Goal: Navigation & Orientation: Find specific page/section

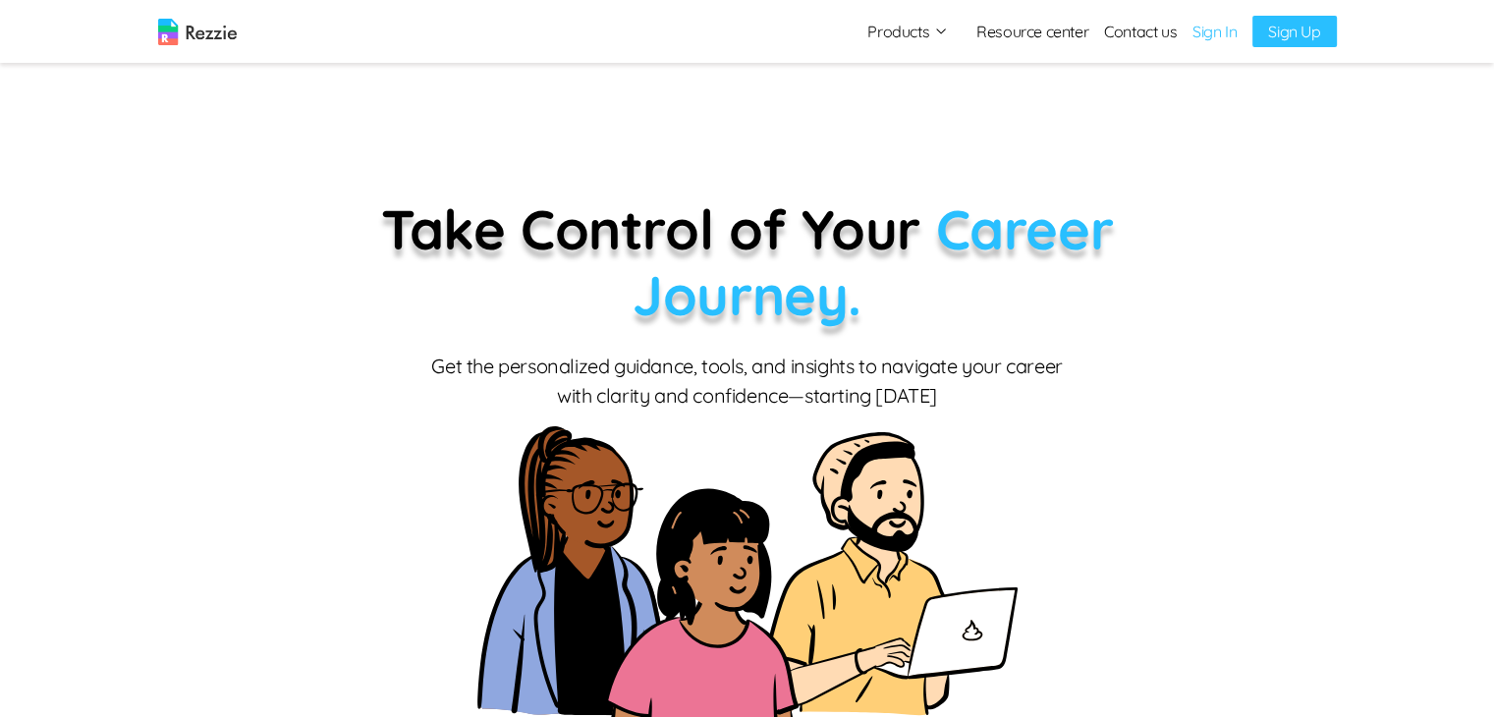
click at [905, 23] on button "Products" at bounding box center [908, 32] width 82 height 24
click at [905, 64] on link "Resume & Cover Letter Builder" at bounding box center [929, 69] width 241 height 39
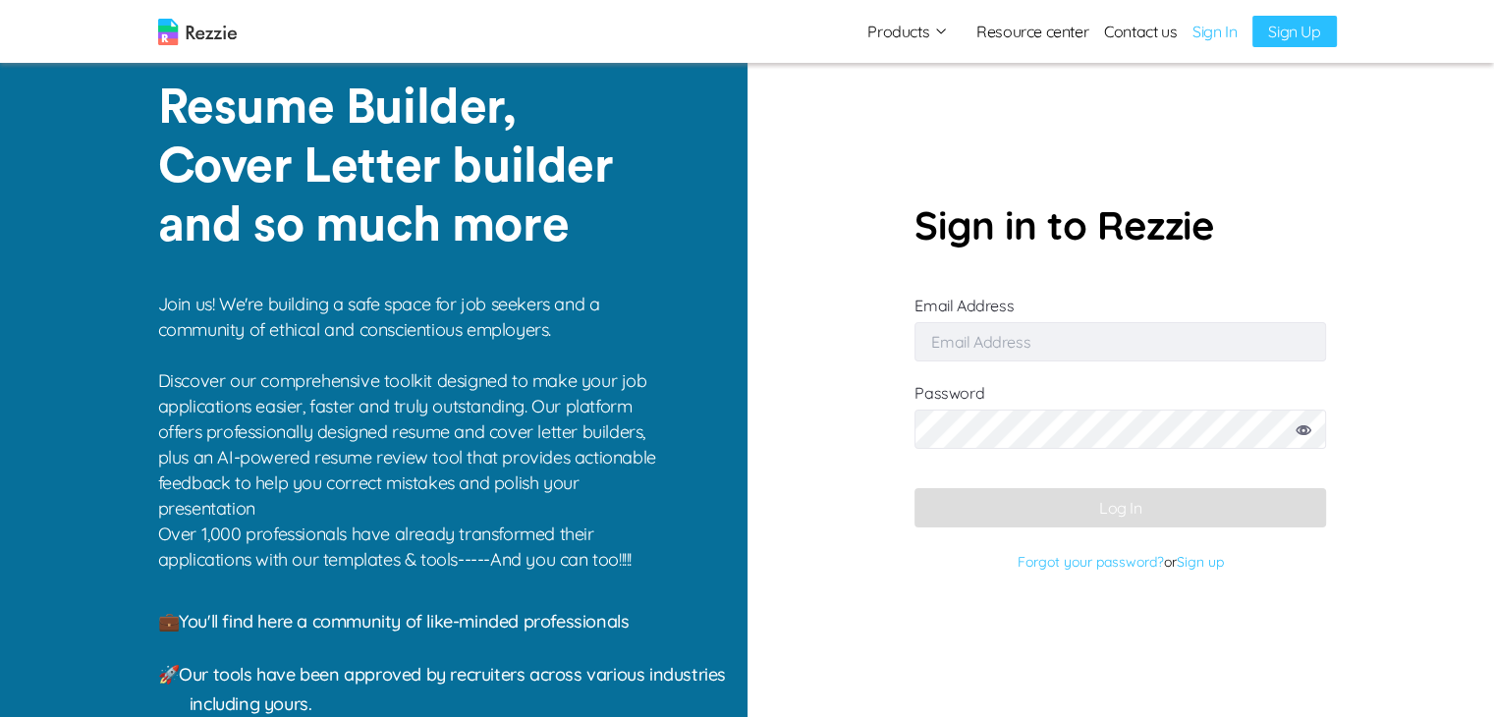
click at [1031, 21] on link "Resource center" at bounding box center [1032, 32] width 112 height 24
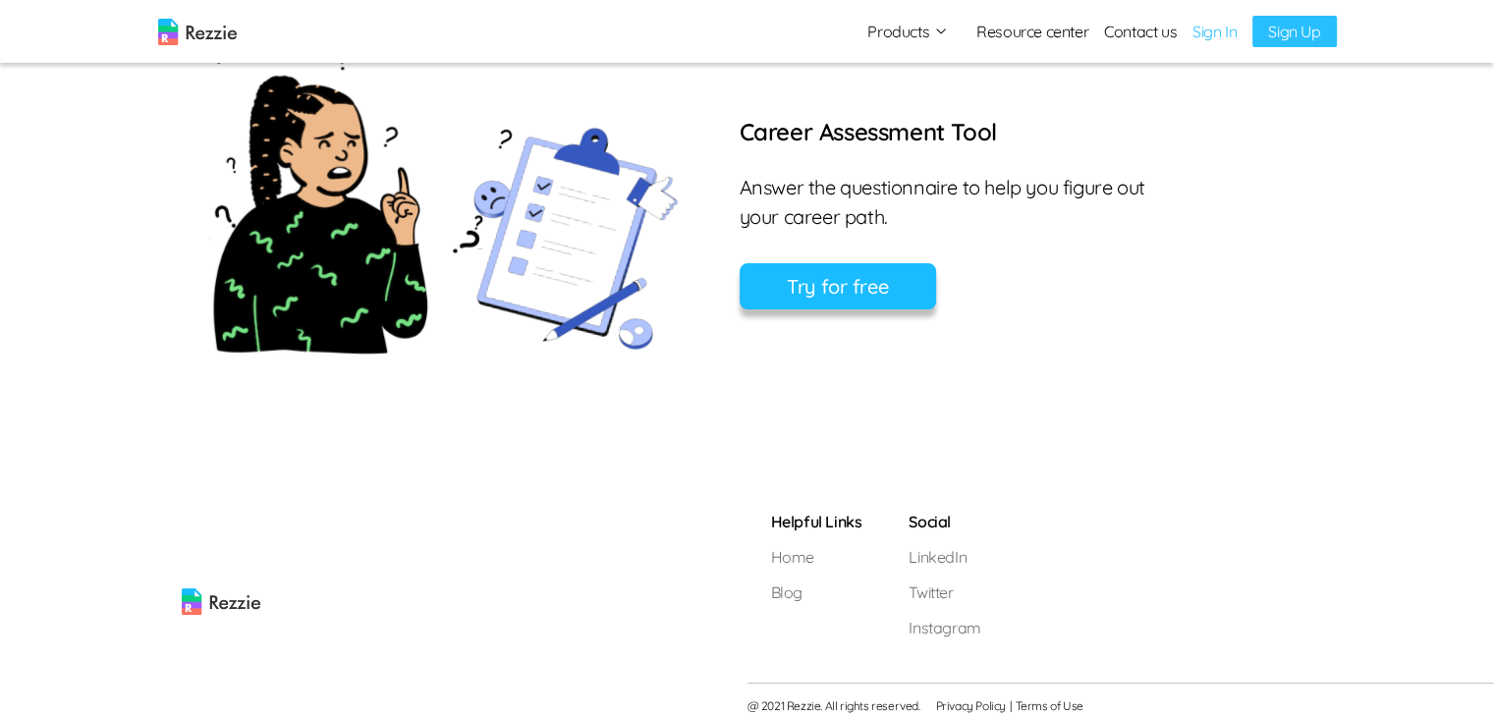
scroll to position [1411, 0]
